Goal: Information Seeking & Learning: Learn about a topic

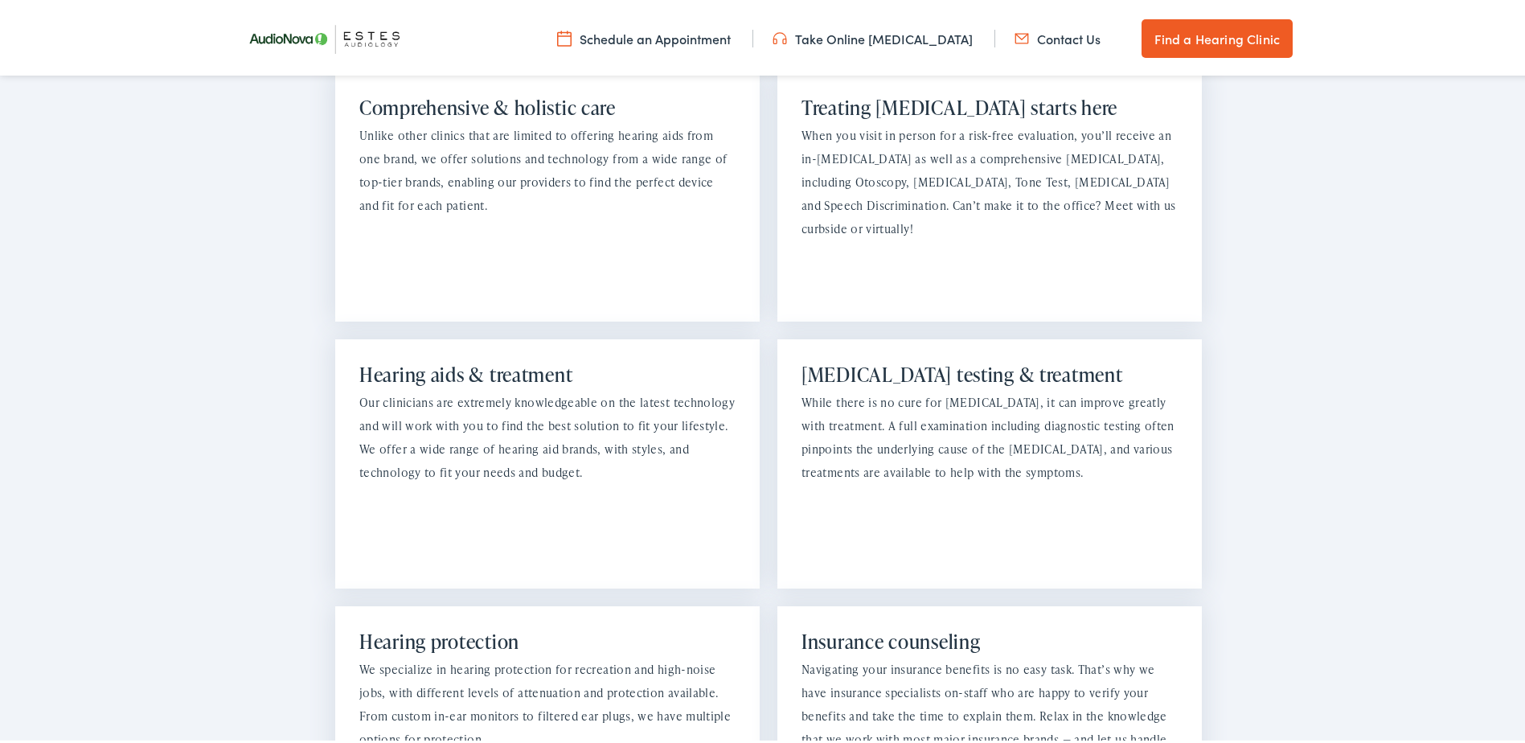
scroll to position [1367, 0]
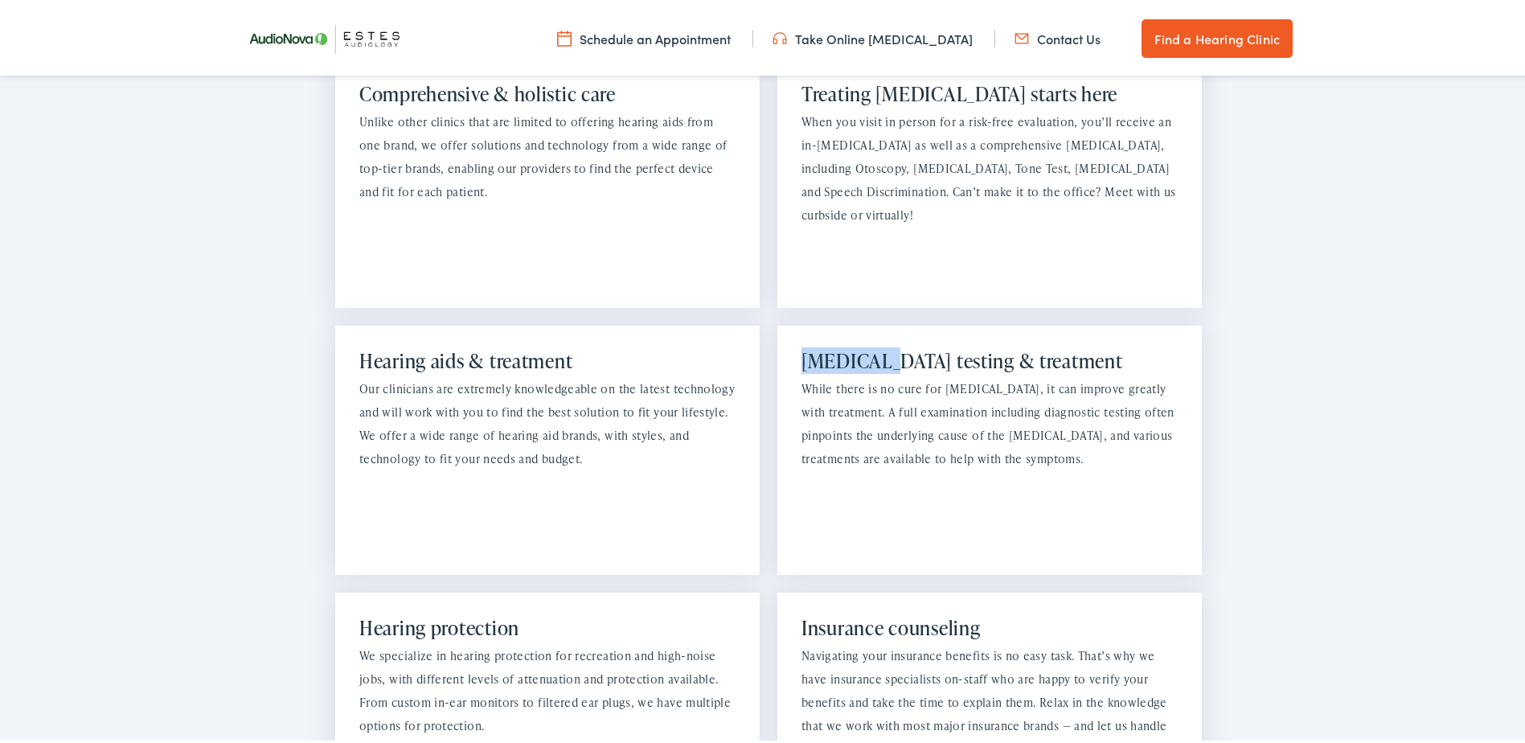
drag, startPoint x: 870, startPoint y: 340, endPoint x: 793, endPoint y: 346, distance: 76.6
click at [793, 346] on div "Tinnitus testing & treatment While there is no cure for tinnitus, it can improv…" at bounding box center [989, 446] width 424 height 249
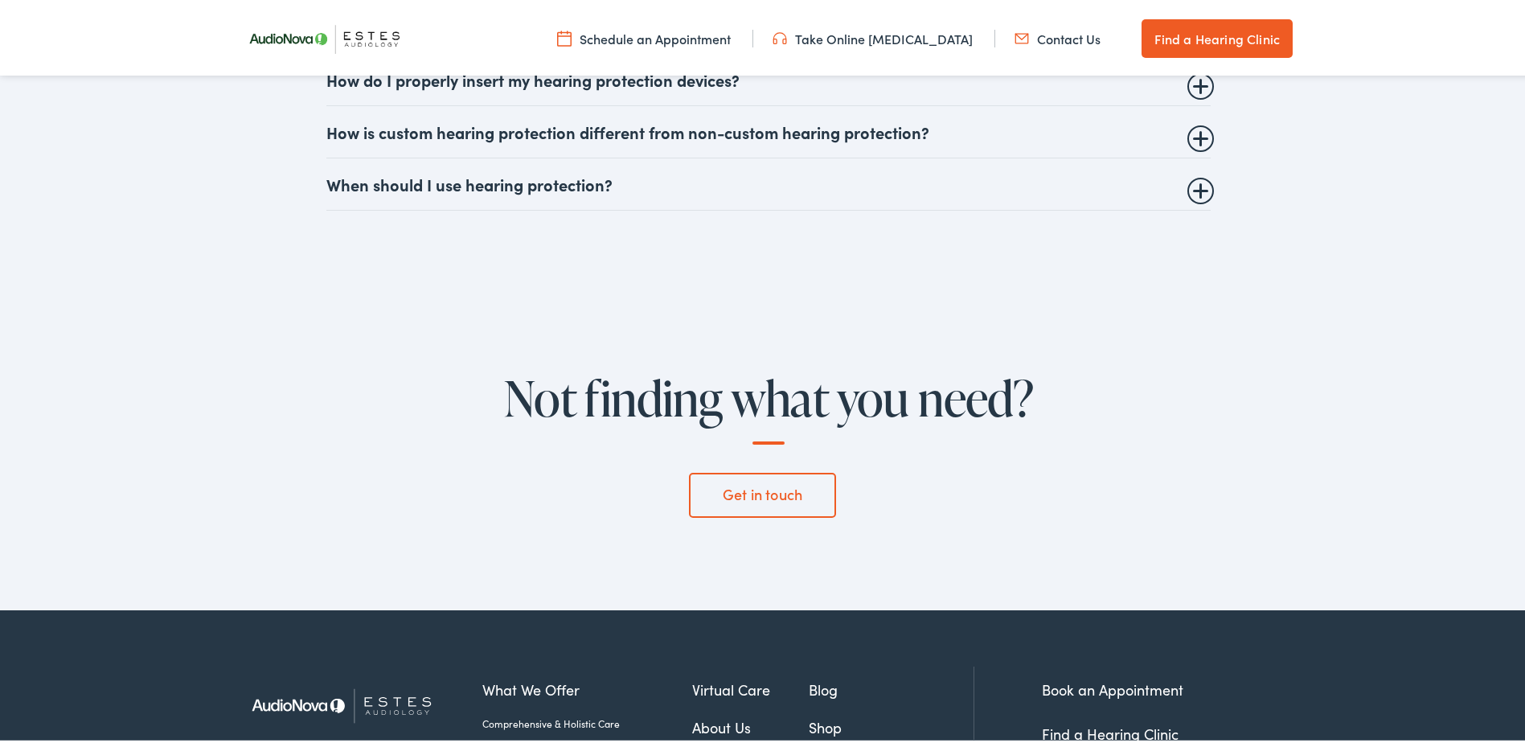
scroll to position [5386, 0]
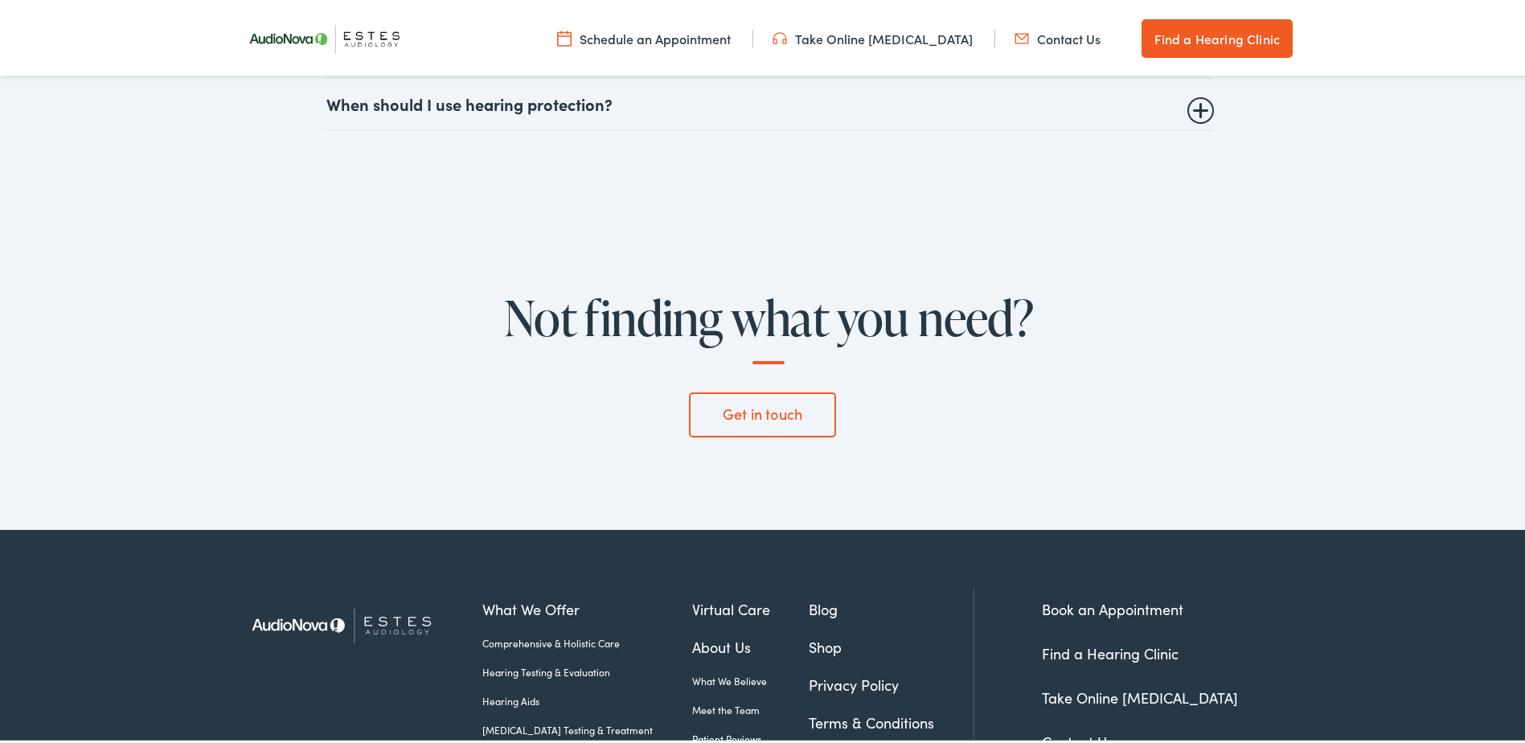
click at [522, 662] on link "Hearing Testing & Evaluation" at bounding box center [587, 669] width 210 height 14
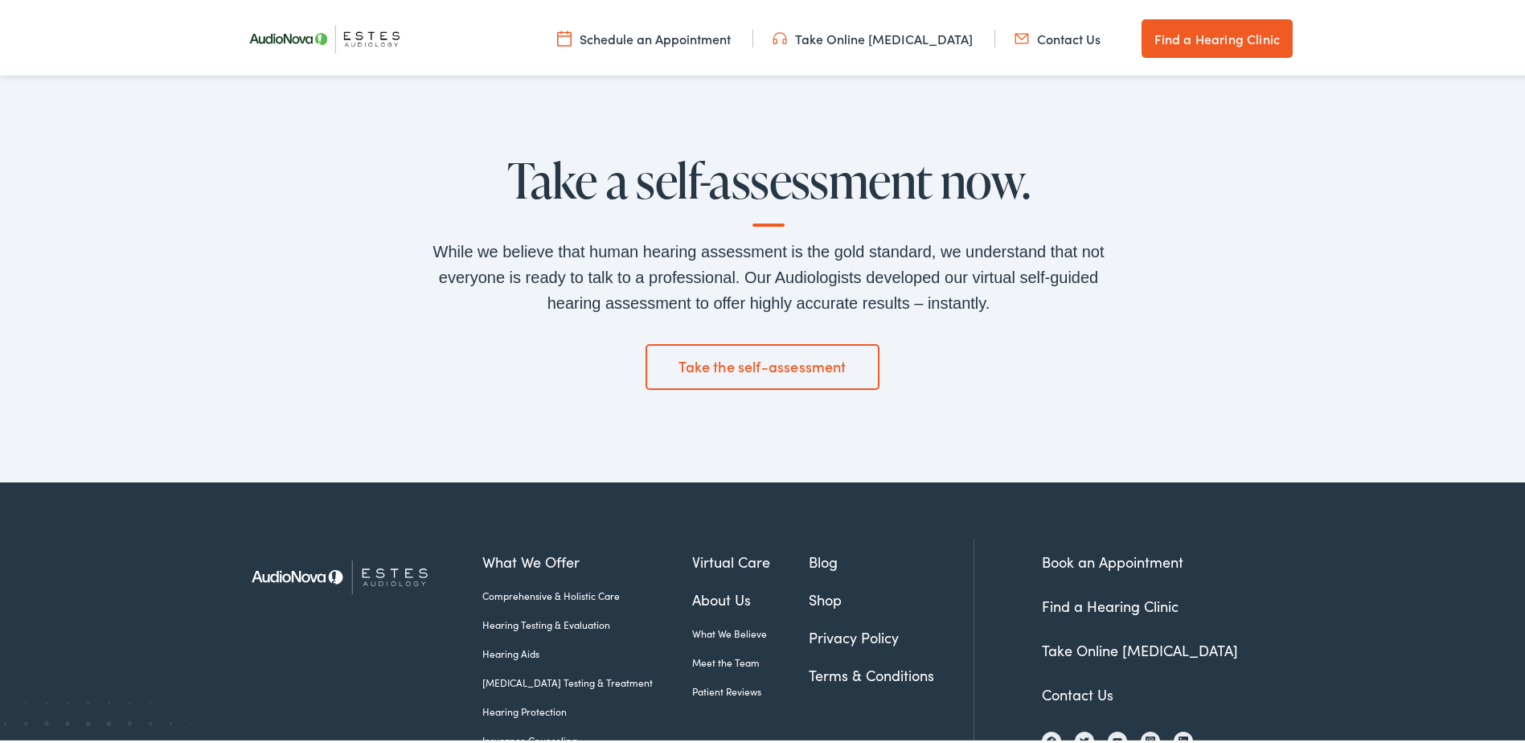
scroll to position [3376, 0]
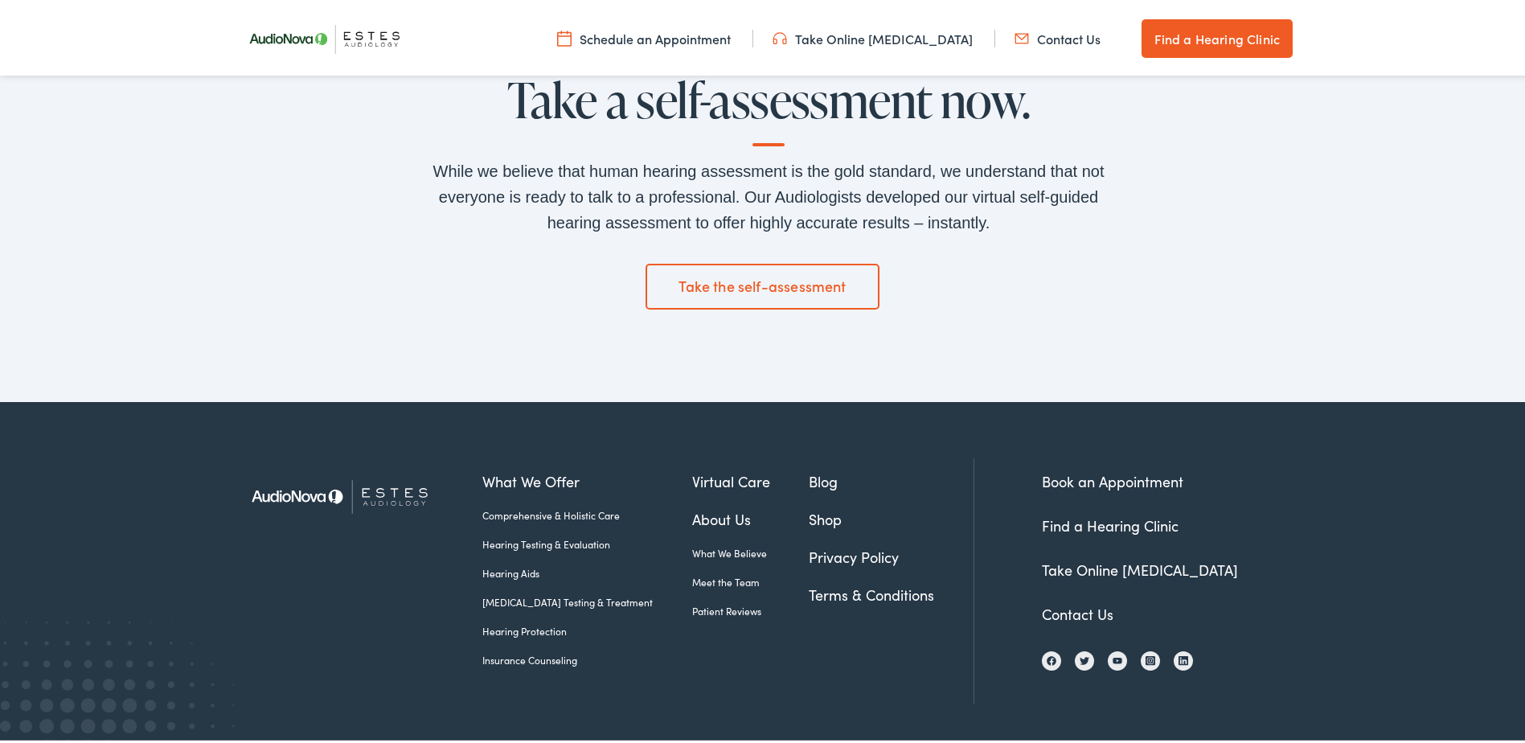
click at [539, 659] on link "Insurance Counseling" at bounding box center [587, 657] width 210 height 14
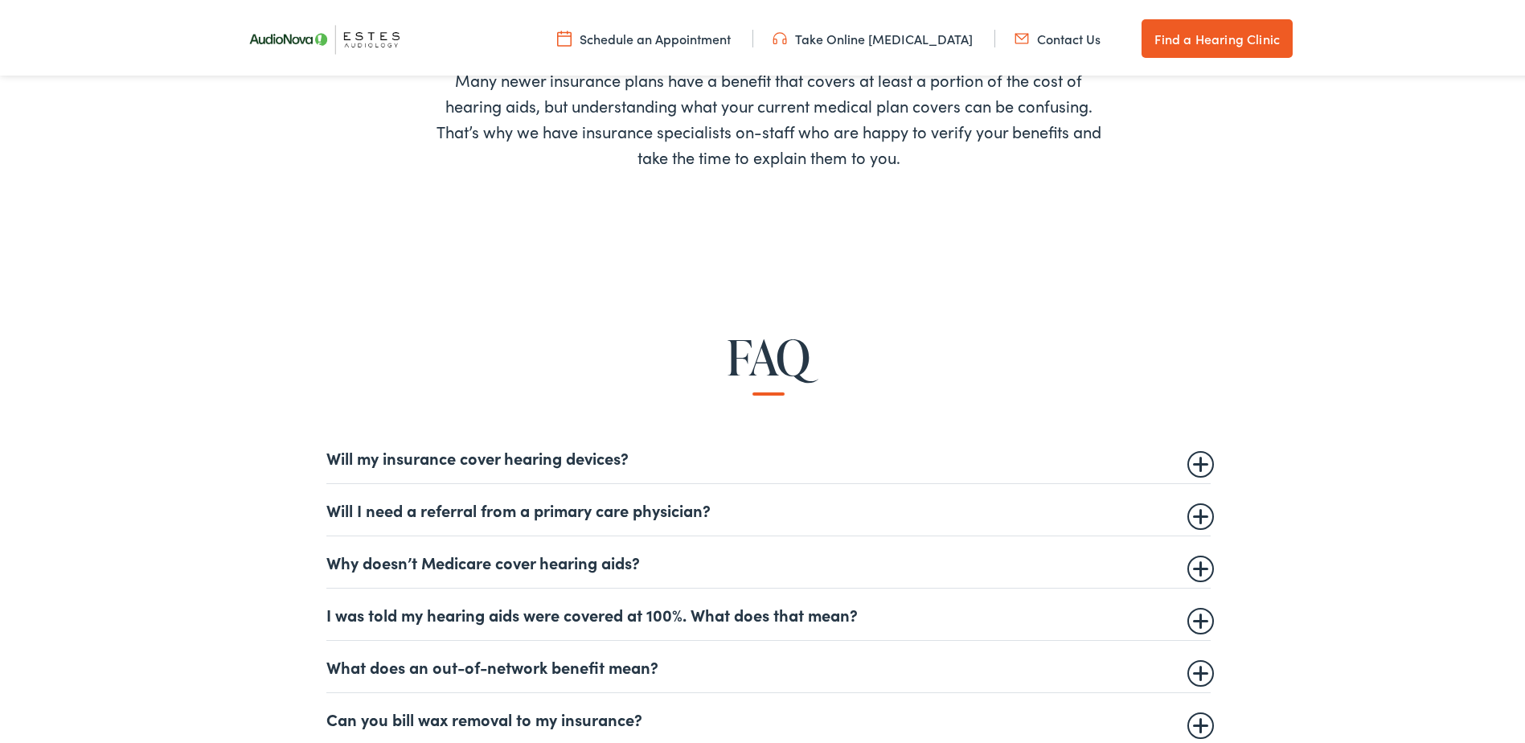
scroll to position [804, 0]
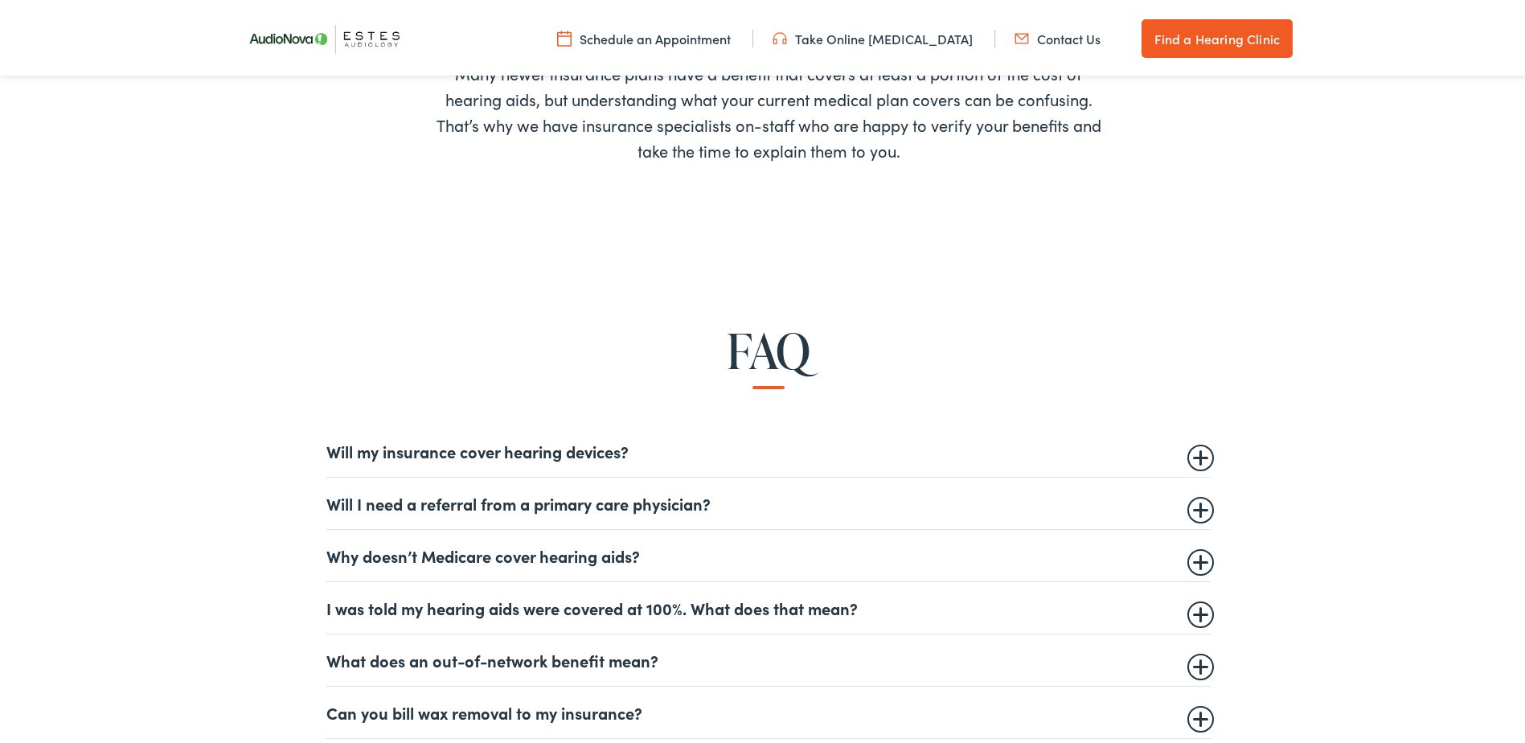
click at [1178, 454] on summary "Will my insurance cover hearing devices?" at bounding box center [768, 447] width 884 height 19
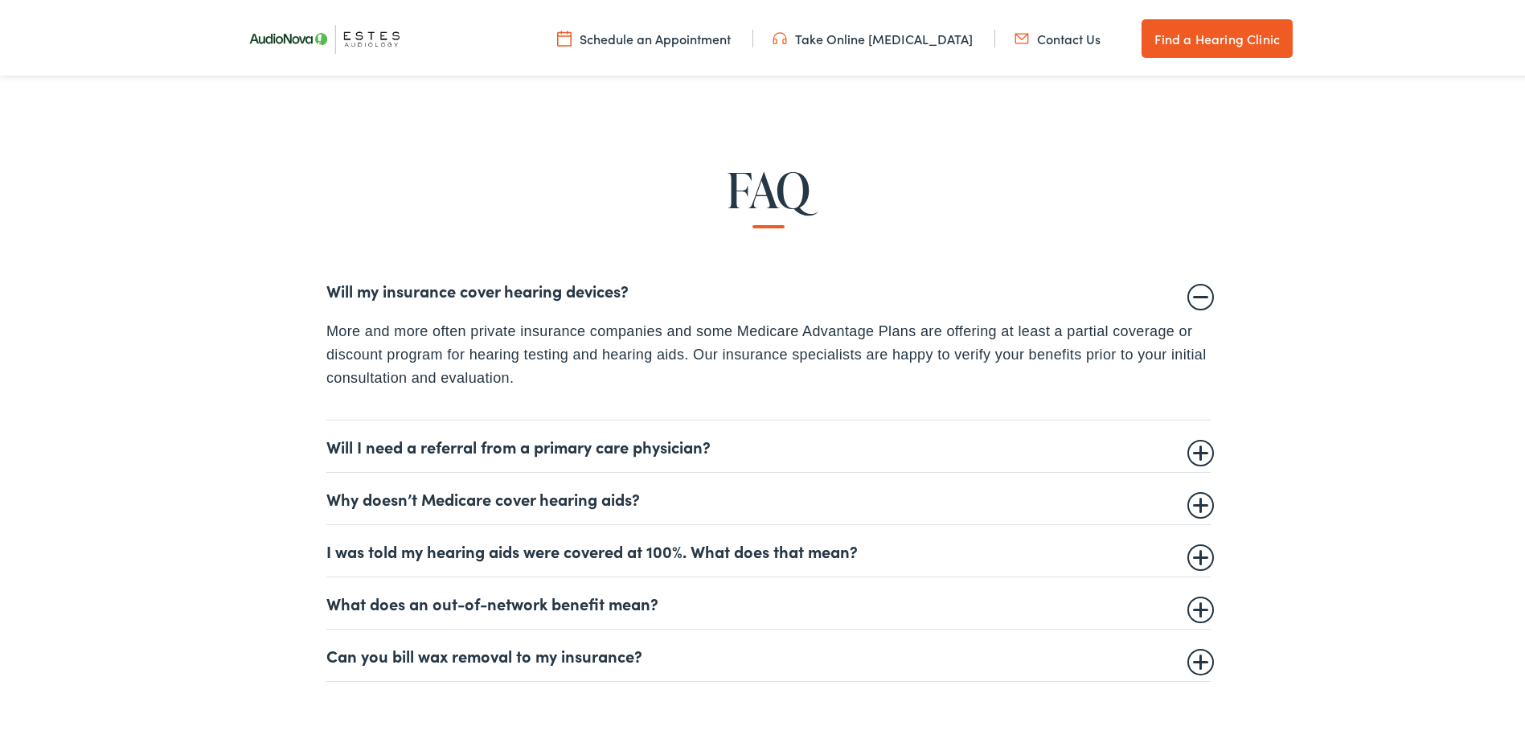
scroll to position [1045, 0]
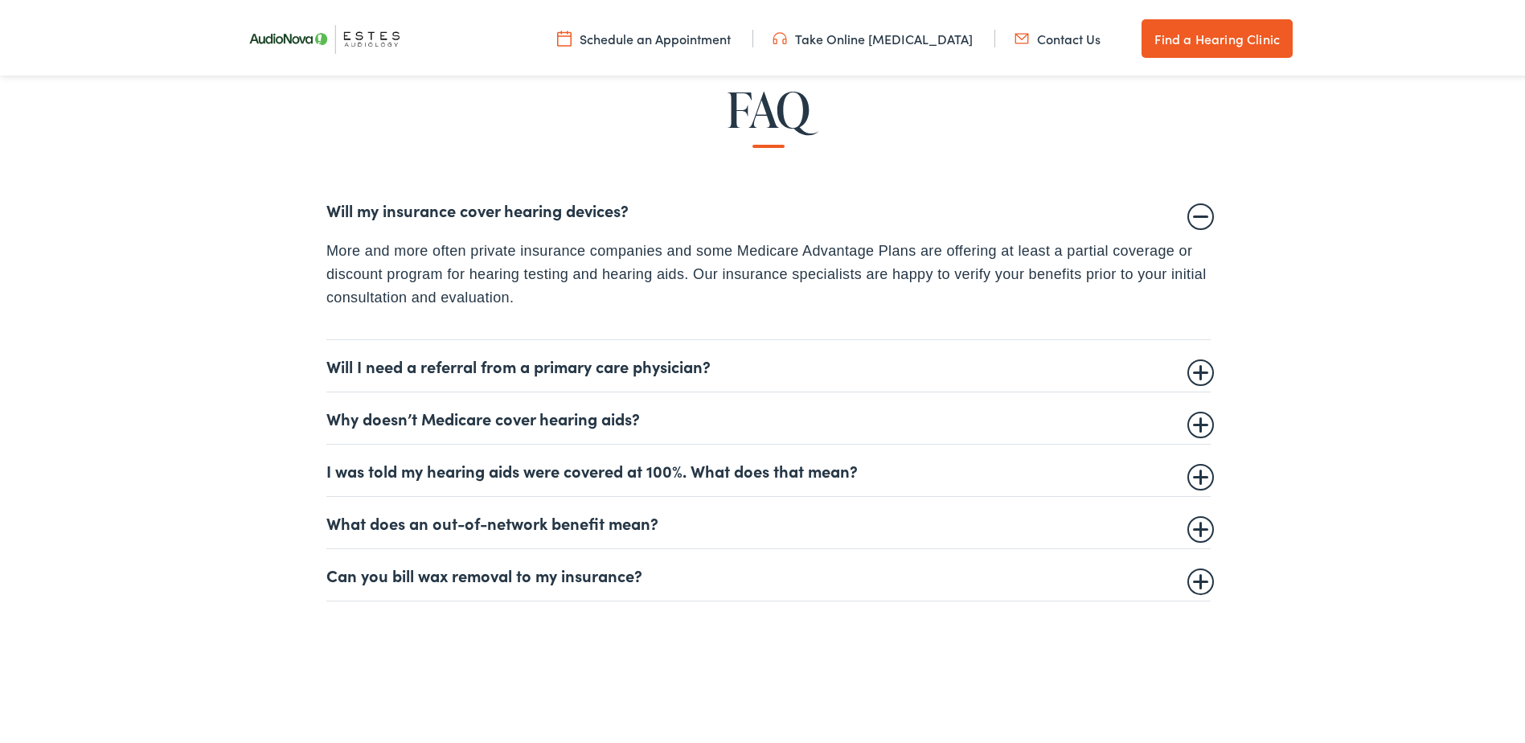
click at [1200, 580] on summary "Can you bill wax removal to my insurance?" at bounding box center [768, 571] width 884 height 19
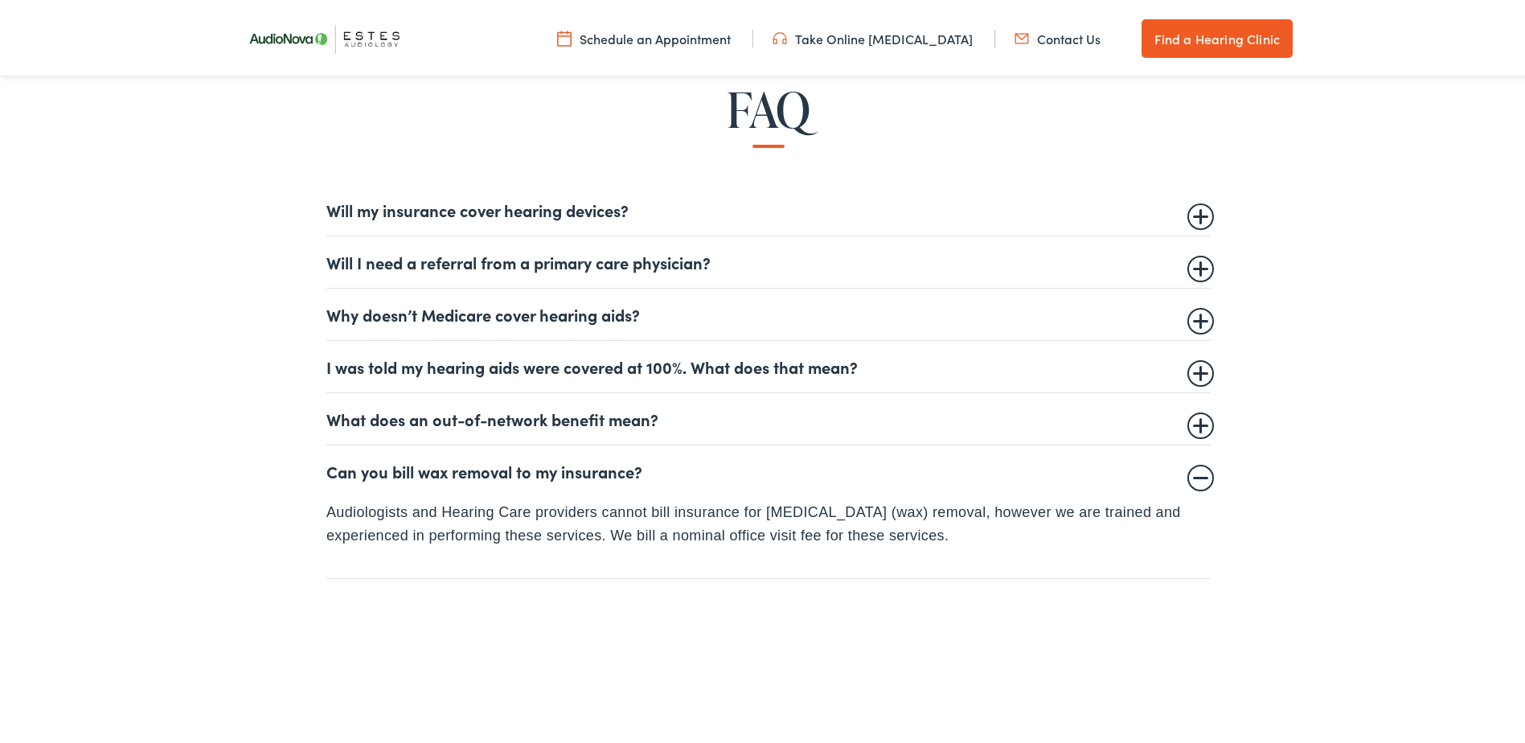
click at [1198, 426] on details "What does an out-of-network benefit mean? Healthcare providers can elect to be …" at bounding box center [768, 416] width 884 height 52
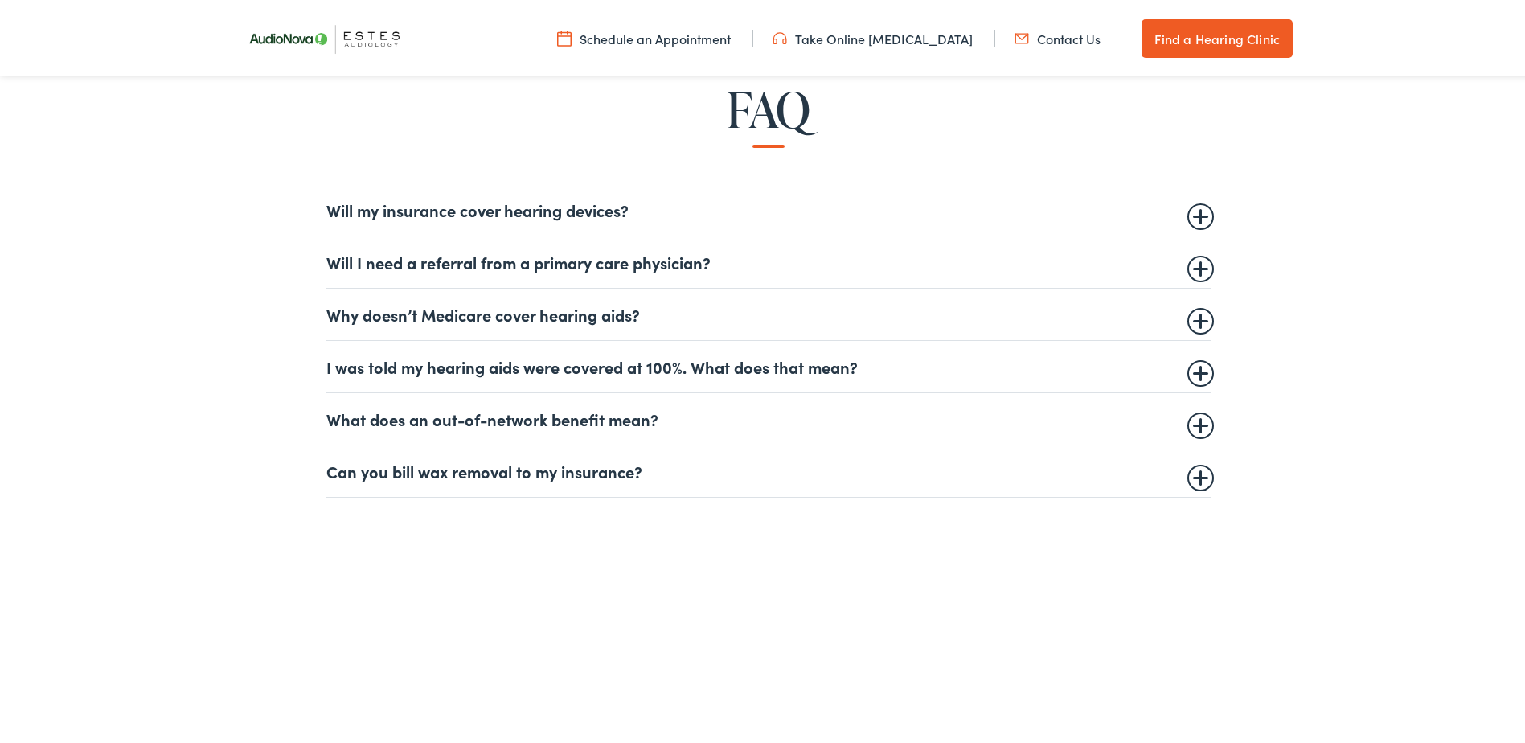
click at [1192, 422] on summary "What does an out-of-network benefit mean?" at bounding box center [768, 415] width 884 height 19
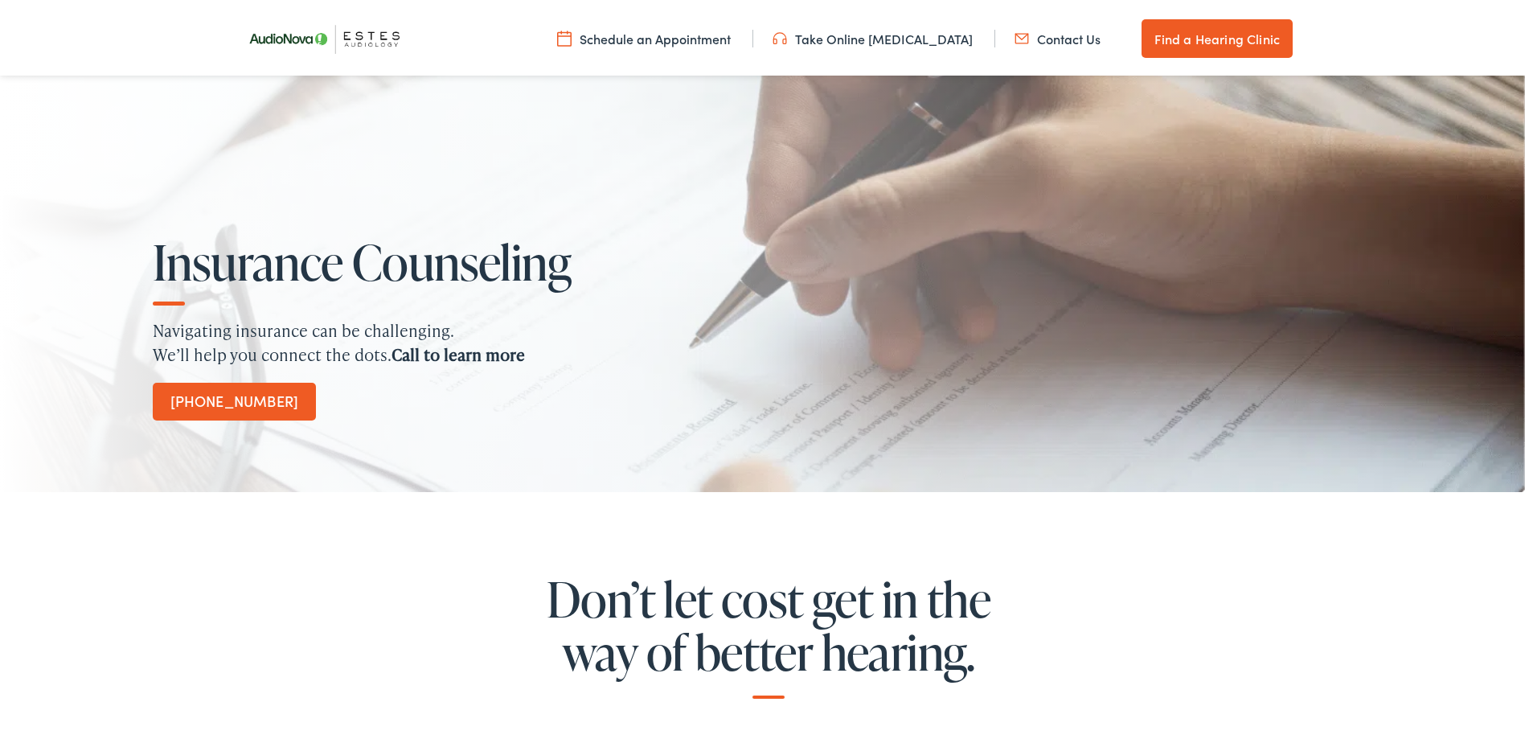
scroll to position [0, 0]
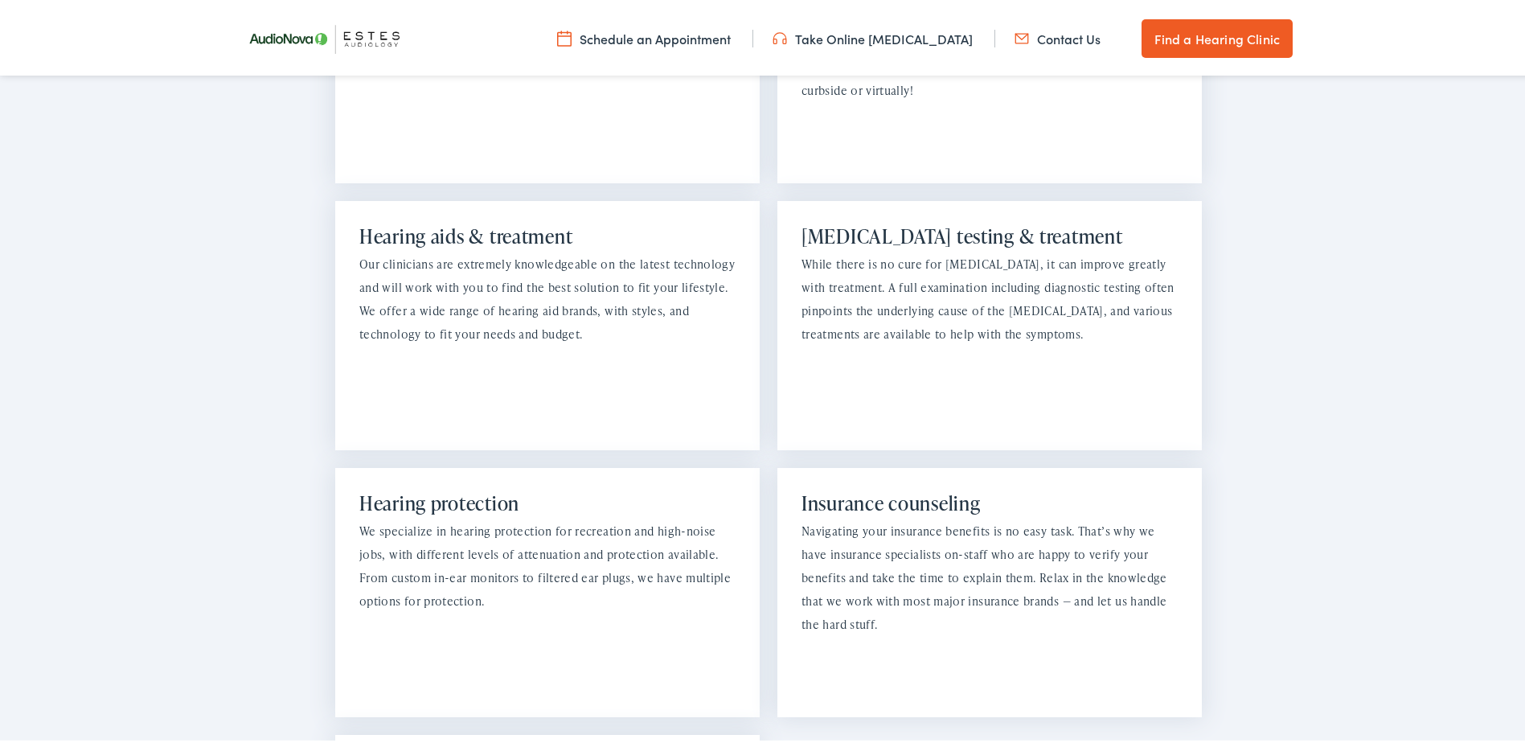
scroll to position [1527, 0]
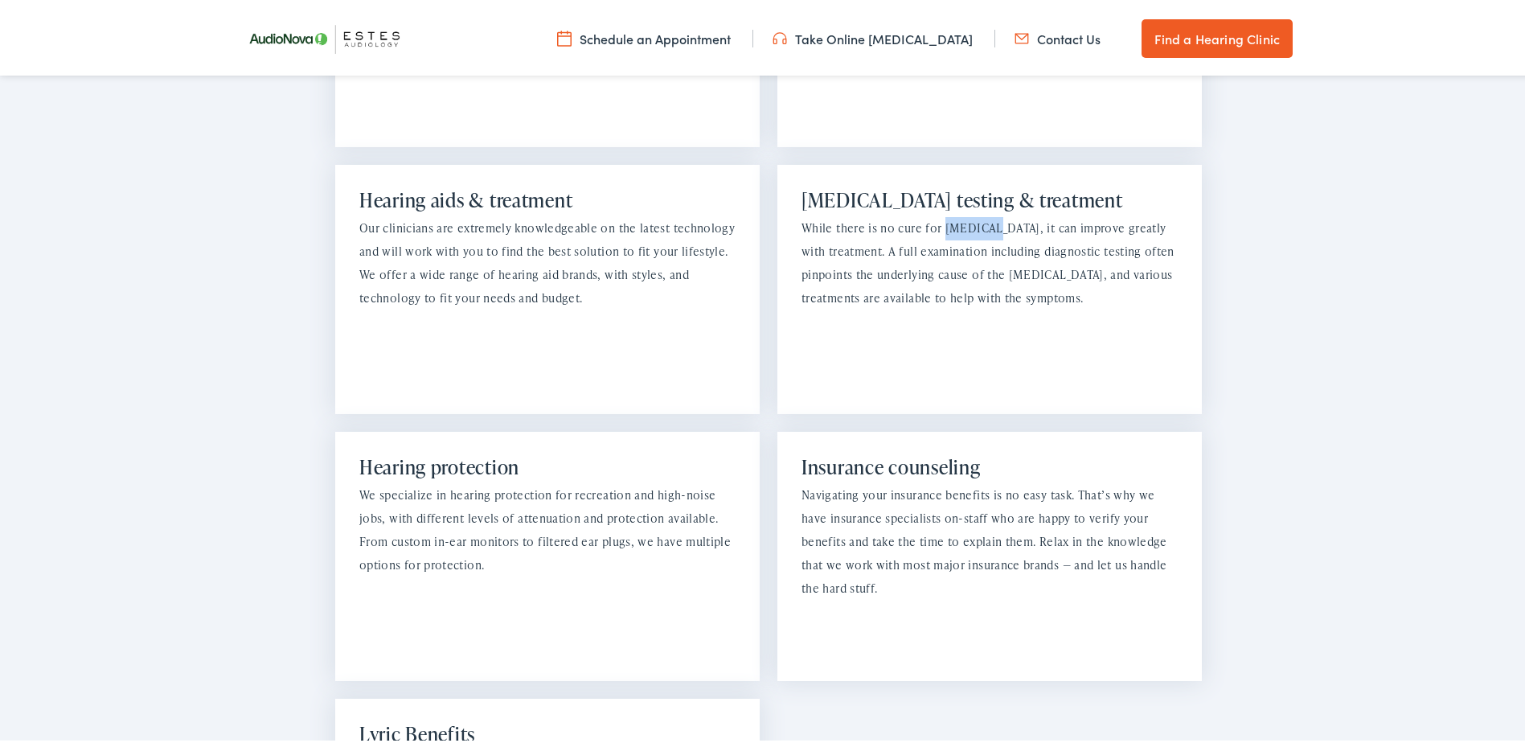
drag, startPoint x: 980, startPoint y: 203, endPoint x: 937, endPoint y: 211, distance: 43.4
click at [937, 214] on p "While there is no cure for tinnitus, it can improve greatly with treatment. A f…" at bounding box center [989, 260] width 376 height 92
copy p "tinnitus"
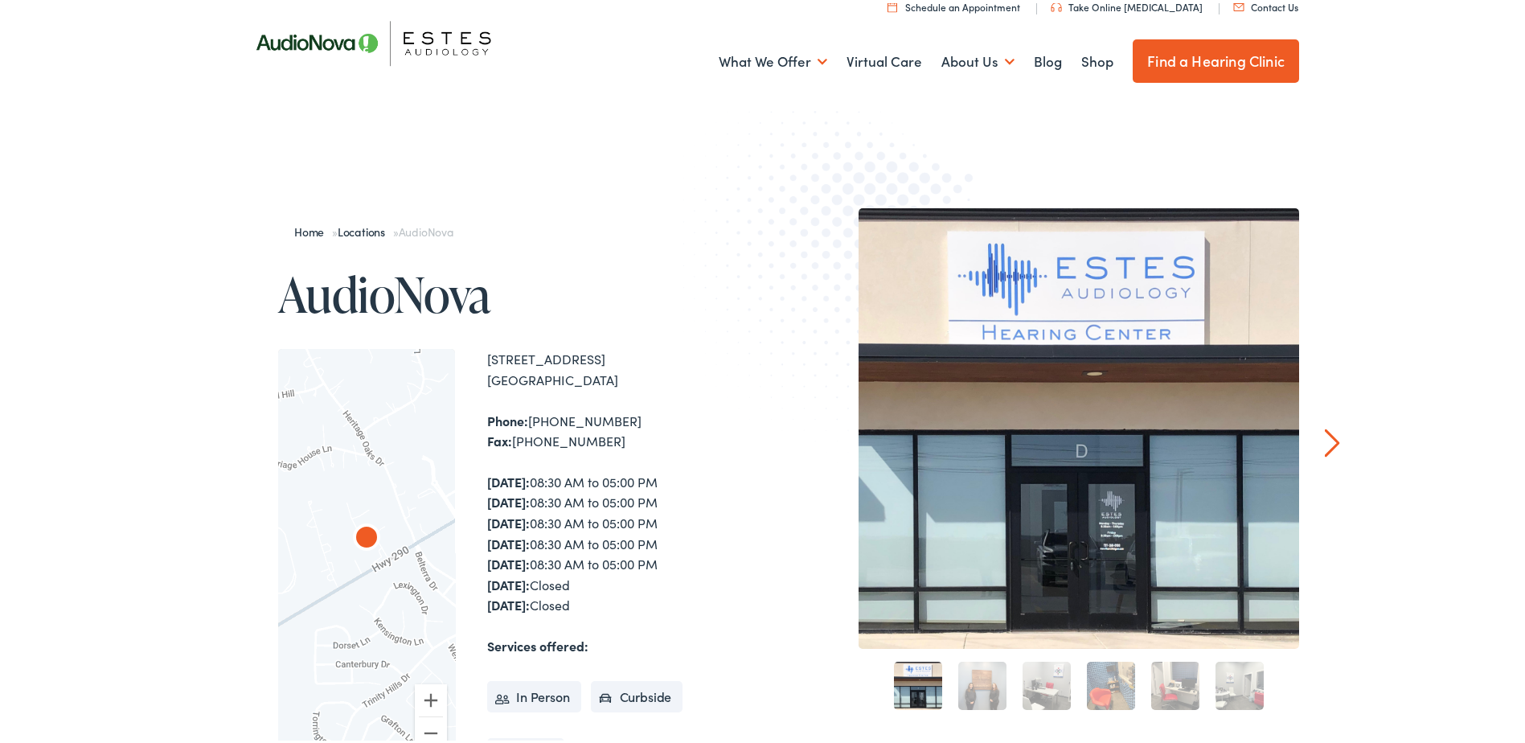
scroll to position [0, 0]
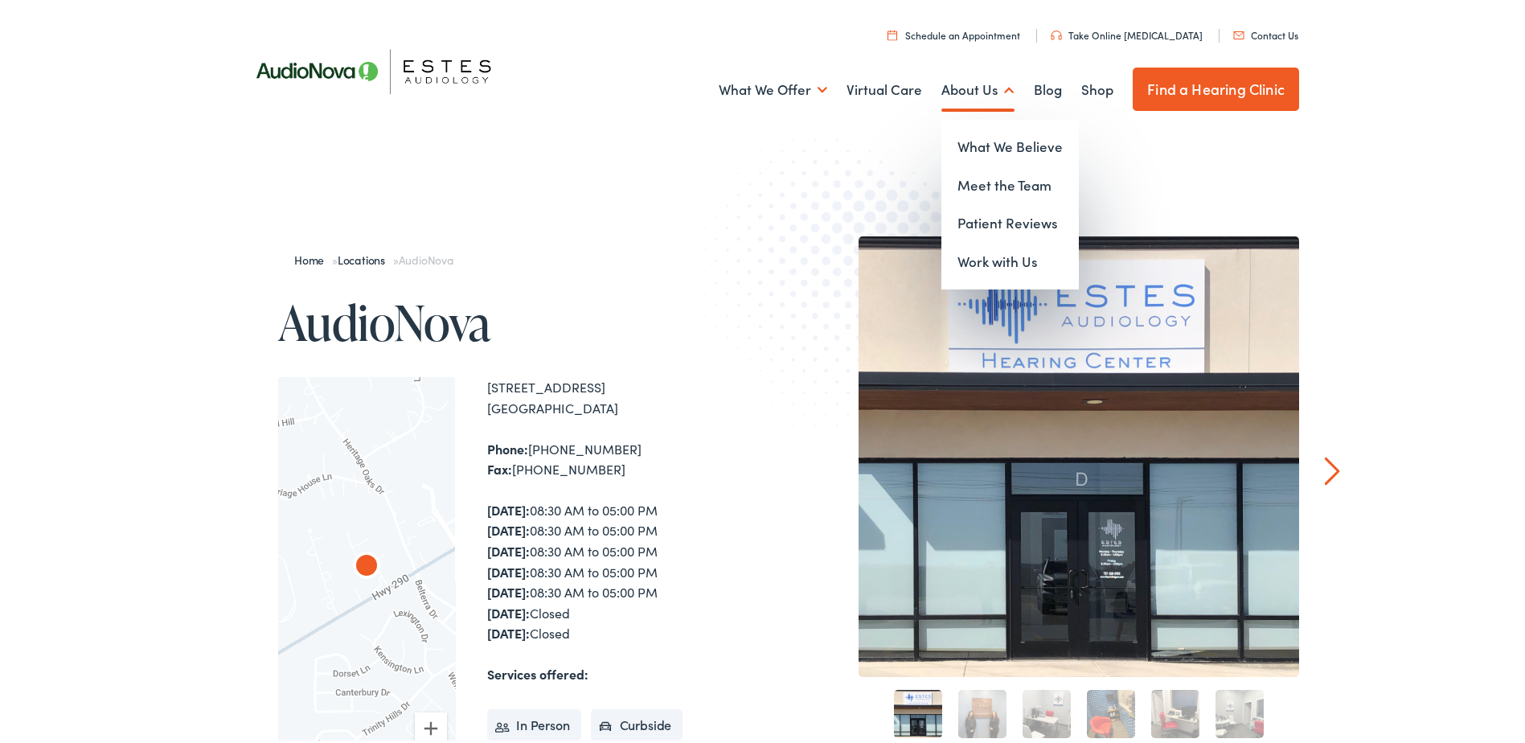
click at [973, 85] on link "About Us" at bounding box center [977, 86] width 73 height 59
click at [965, 92] on link "About Us" at bounding box center [977, 86] width 73 height 59
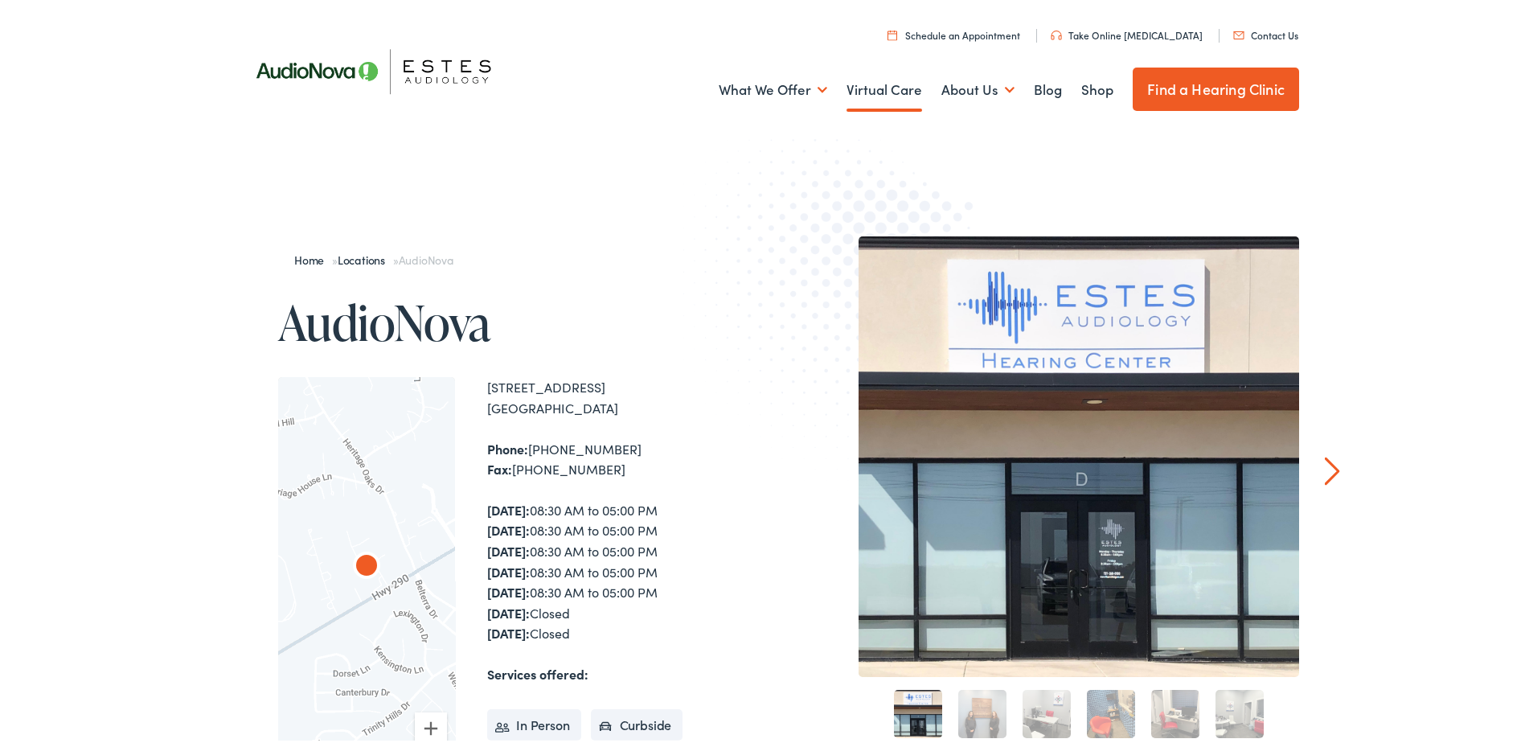
click at [886, 92] on link "Virtual Care" at bounding box center [884, 86] width 76 height 59
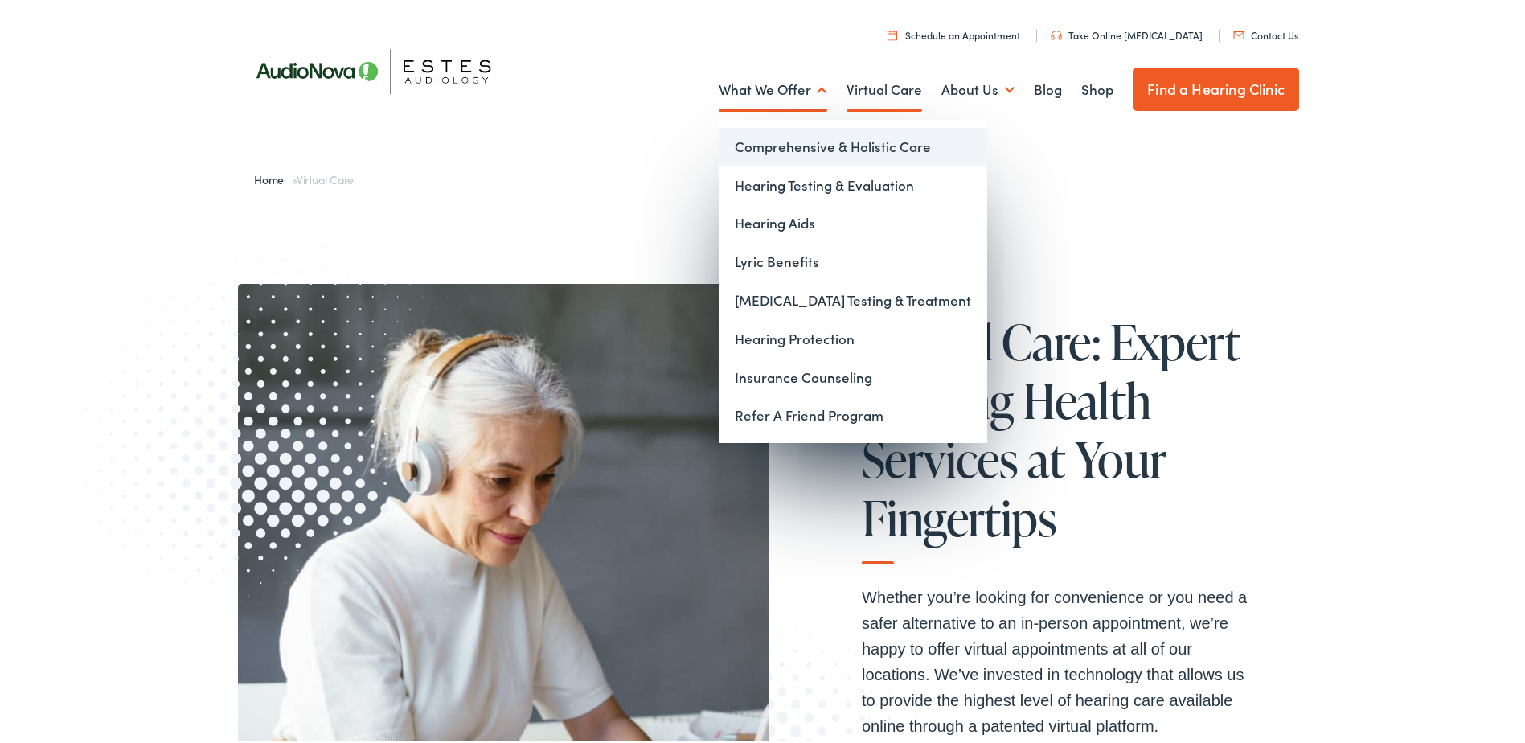
click at [744, 144] on link "Comprehensive & Holistic Care" at bounding box center [853, 144] width 268 height 39
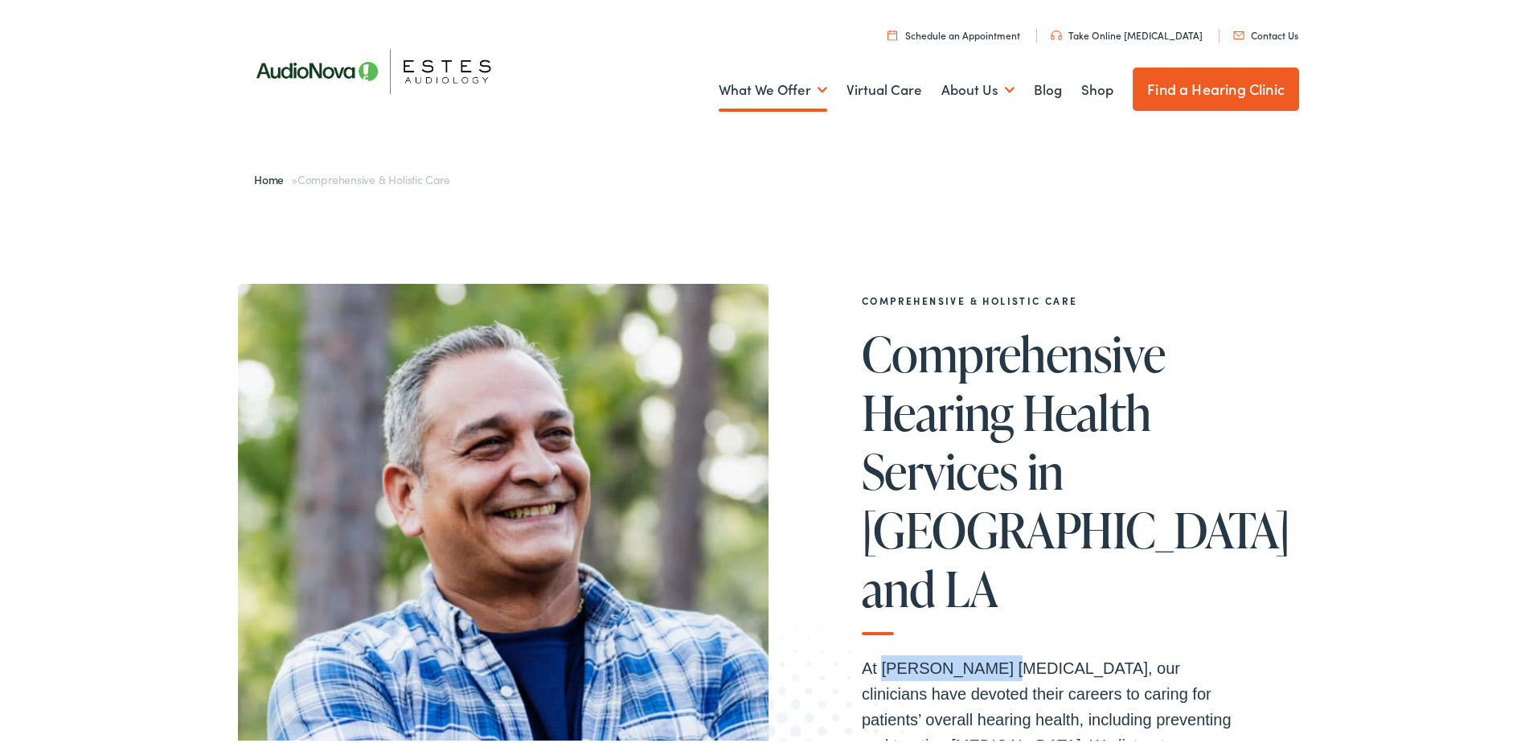
drag, startPoint x: 987, startPoint y: 644, endPoint x: 879, endPoint y: 653, distance: 108.1
click at [879, 653] on p "At [PERSON_NAME] [MEDICAL_DATA], our clinicians have devoted their careers to c…" at bounding box center [1055, 742] width 386 height 180
copy p "[PERSON_NAME] [MEDICAL_DATA]"
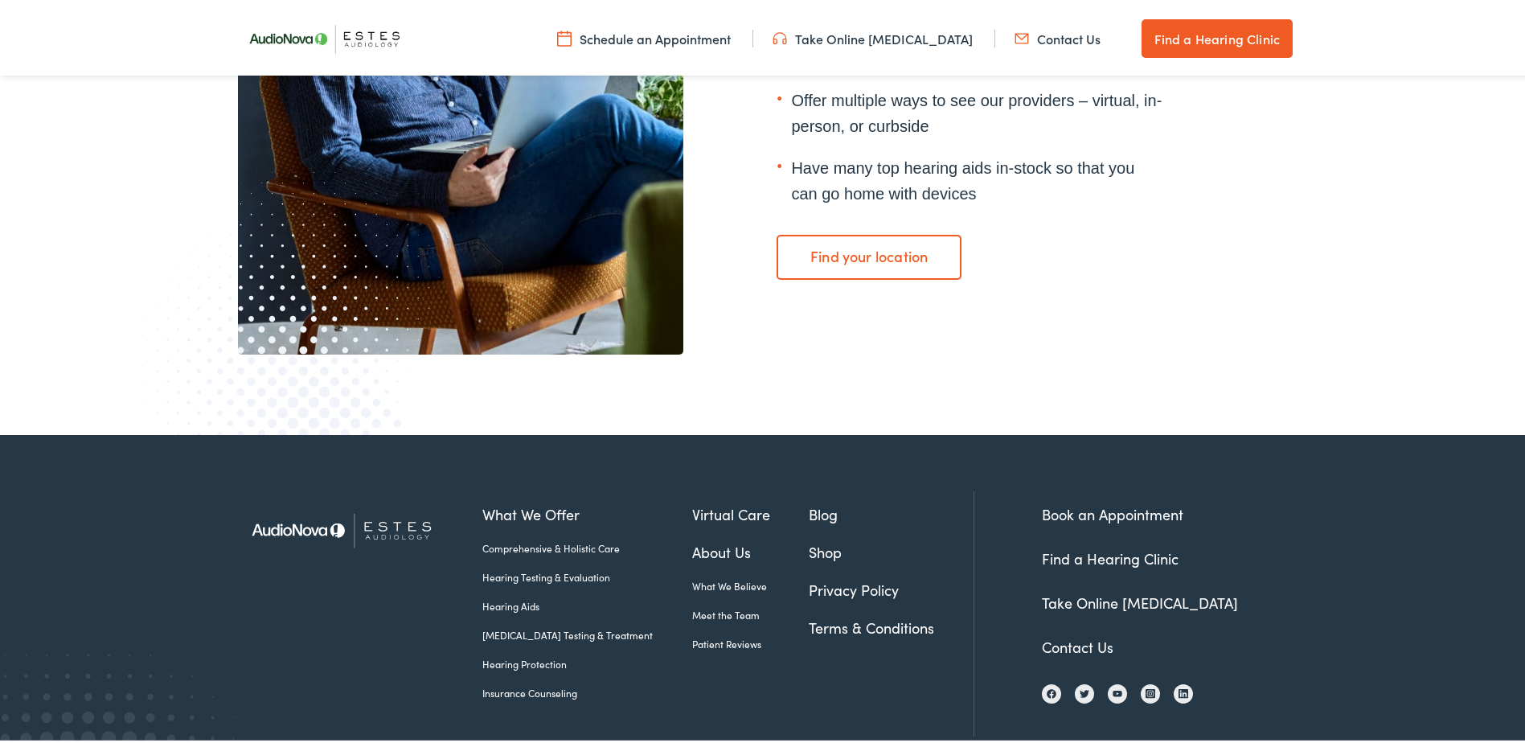
scroll to position [3055, 0]
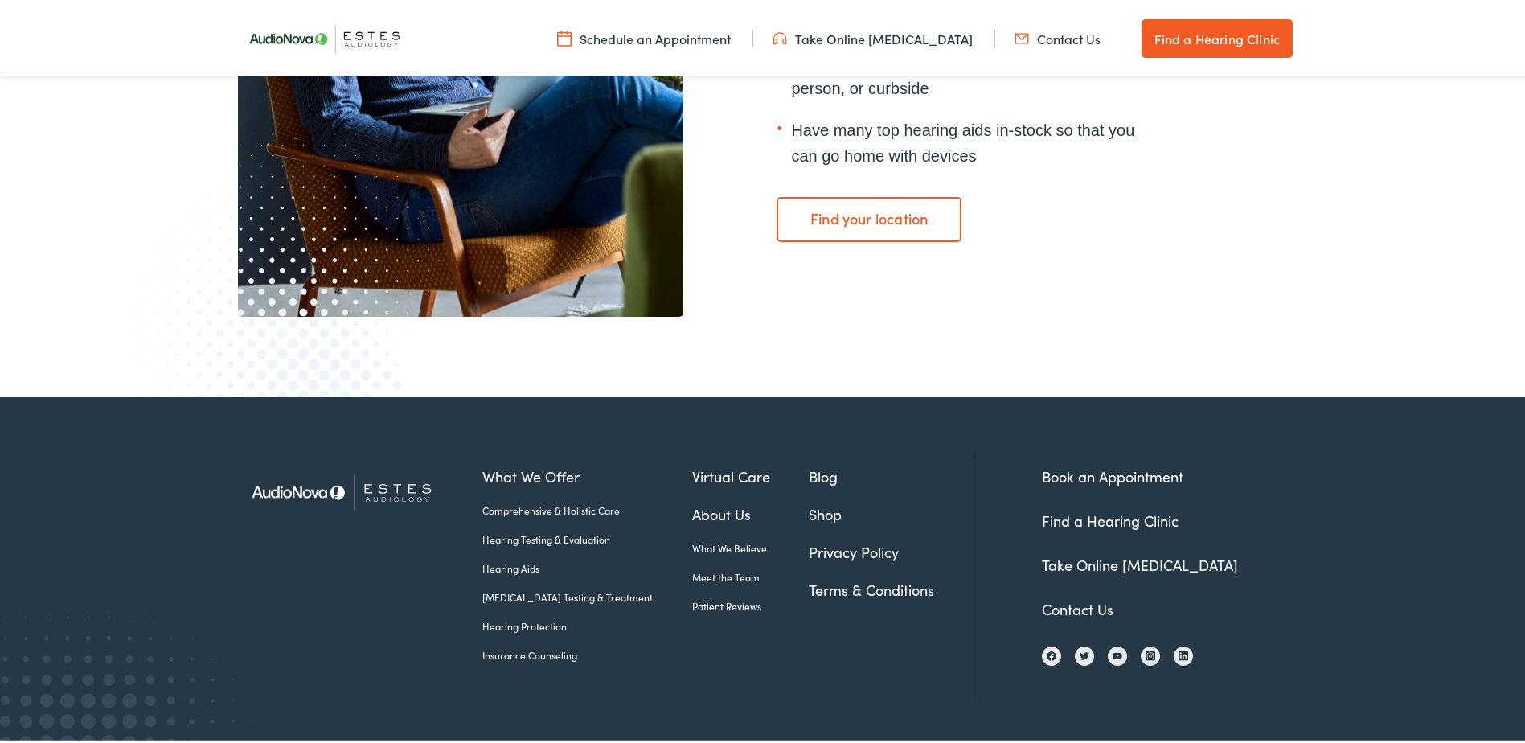
click at [494, 650] on link "Insurance Counseling" at bounding box center [587, 652] width 210 height 14
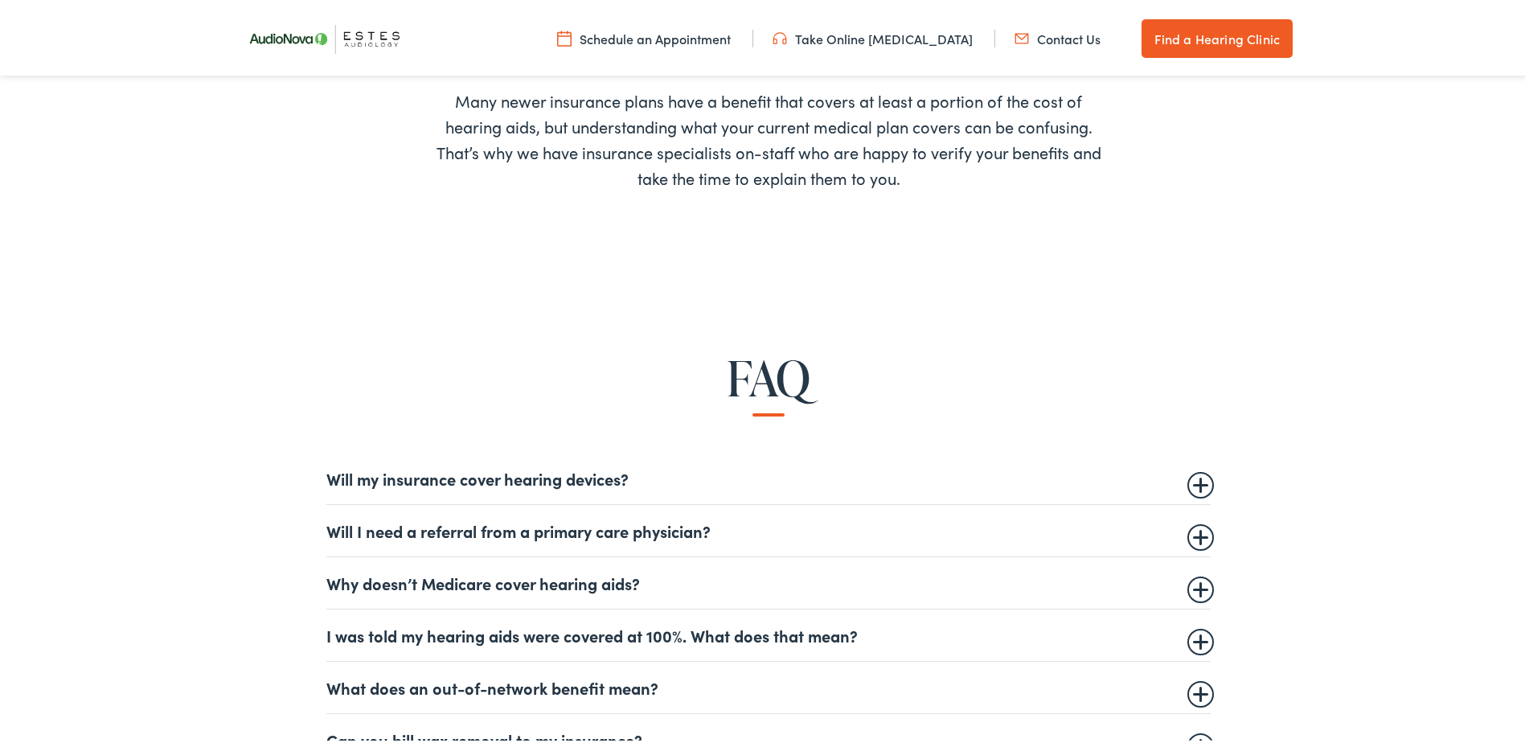
scroll to position [804, 0]
